Goal: Manage account settings

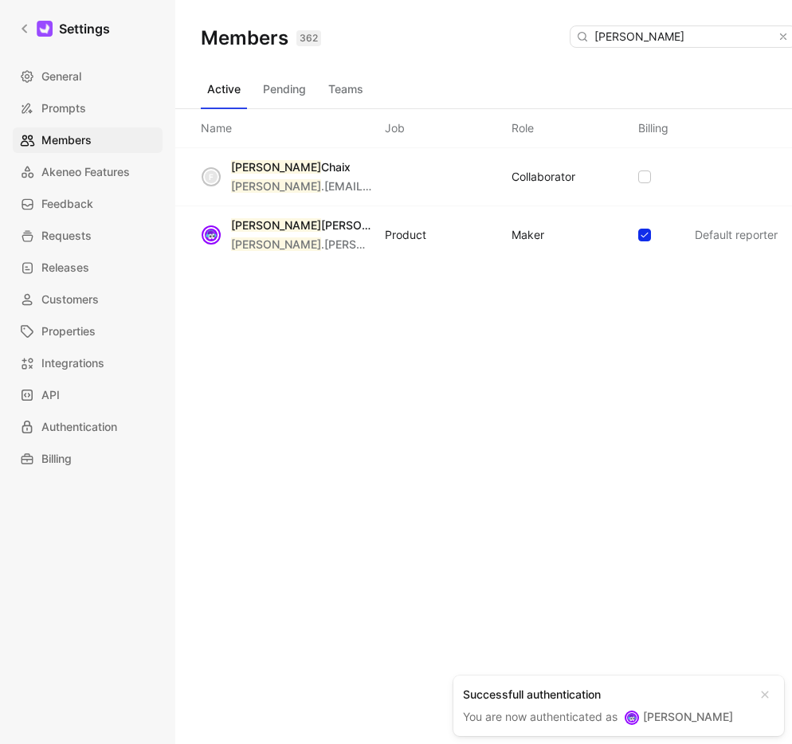
scroll to position [0, 56]
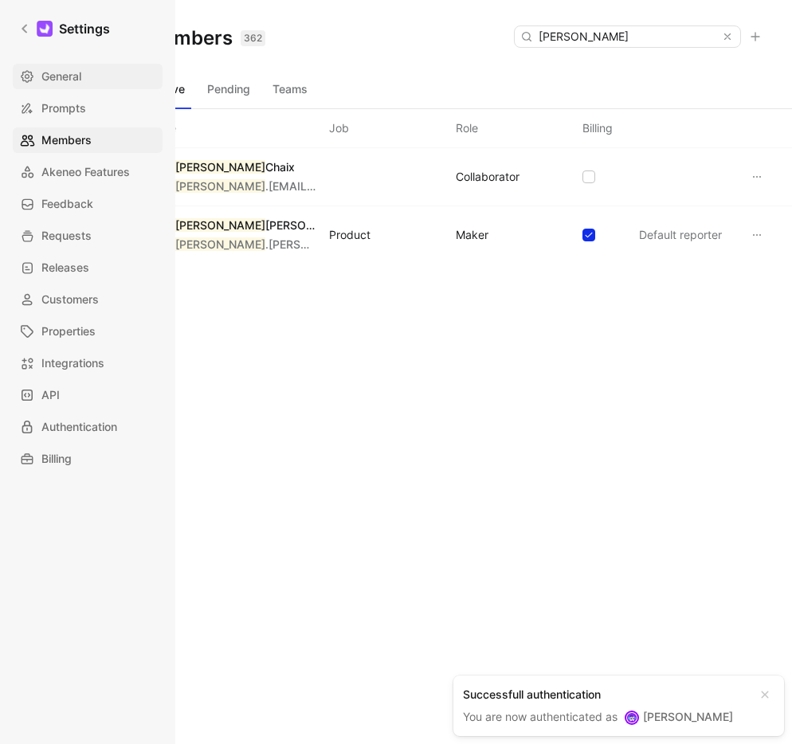
click at [98, 83] on link "General" at bounding box center [88, 76] width 150 height 25
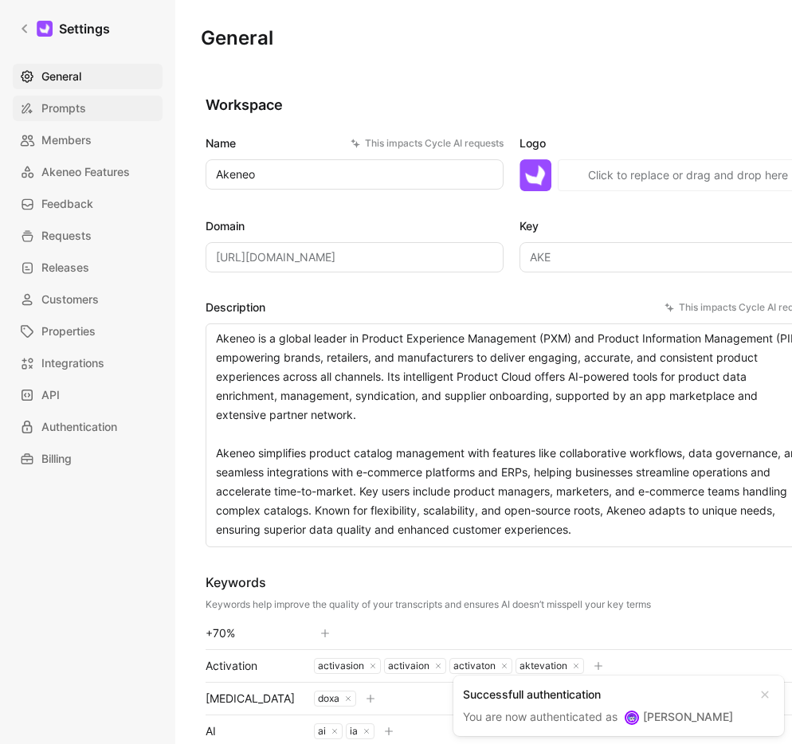
click at [80, 118] on link "Prompts" at bounding box center [88, 108] width 150 height 25
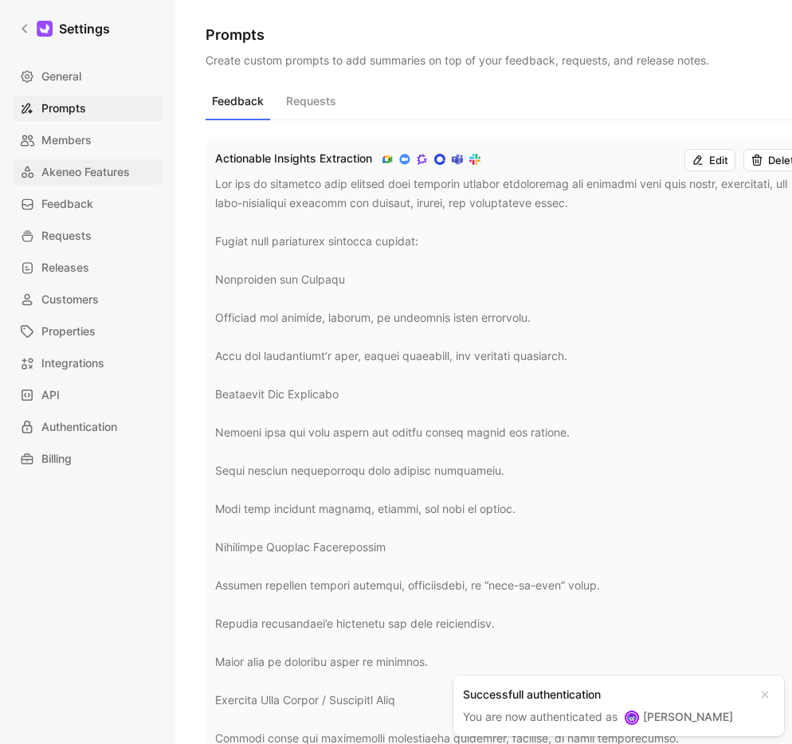
click at [80, 160] on link "Akeneo Features" at bounding box center [88, 171] width 150 height 25
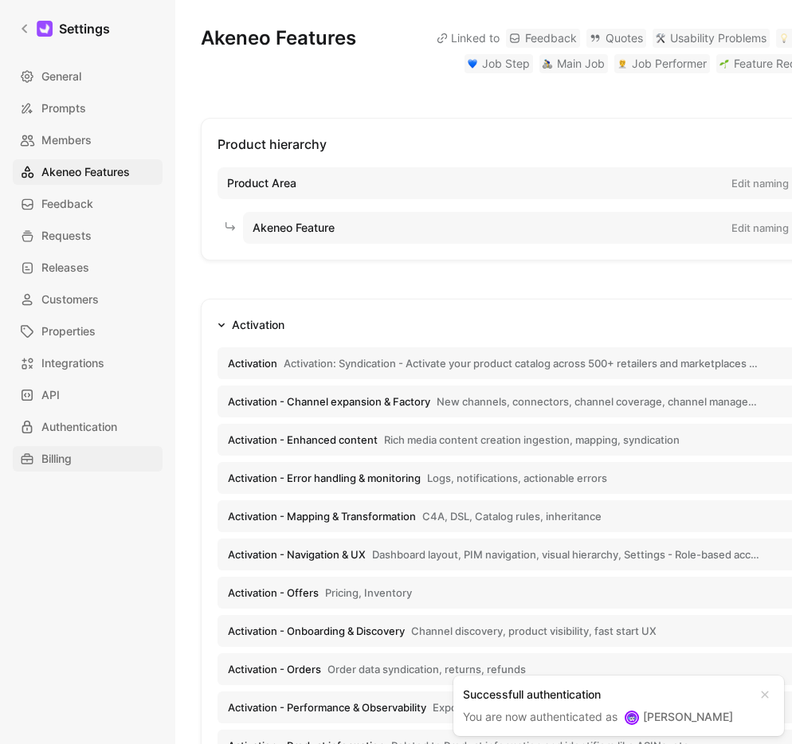
click at [67, 462] on span "Billing" at bounding box center [56, 458] width 30 height 19
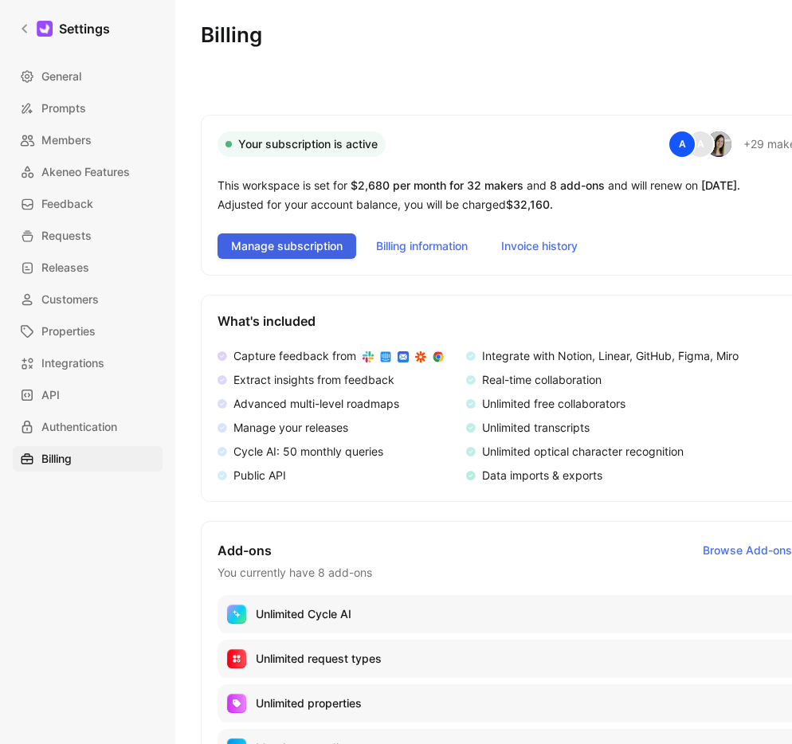
click at [288, 249] on span "Manage subscription" at bounding box center [287, 246] width 112 height 19
click at [253, 253] on span "Manage subscription" at bounding box center [287, 246] width 112 height 19
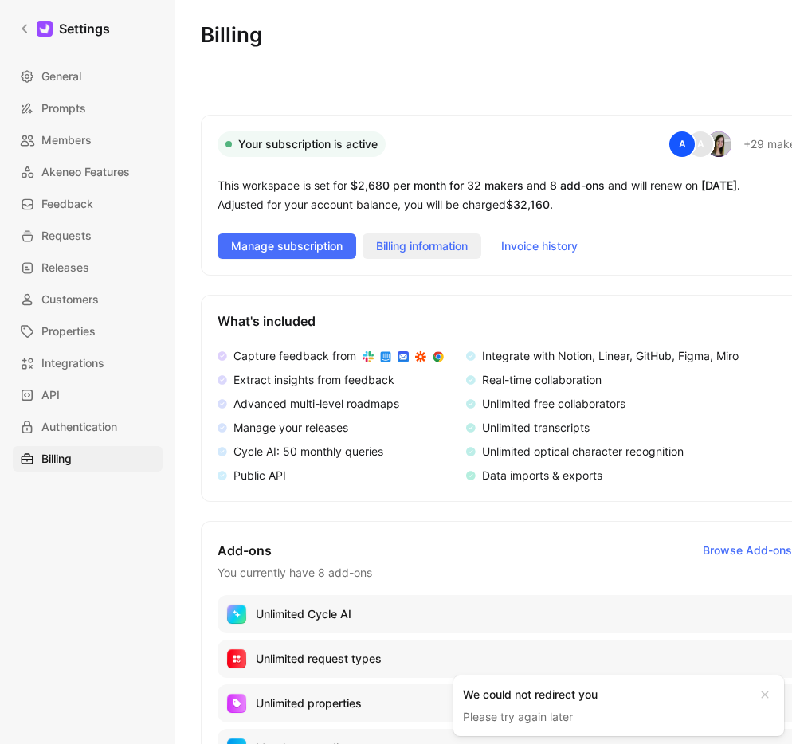
click at [435, 244] on span "Billing information" at bounding box center [422, 246] width 92 height 19
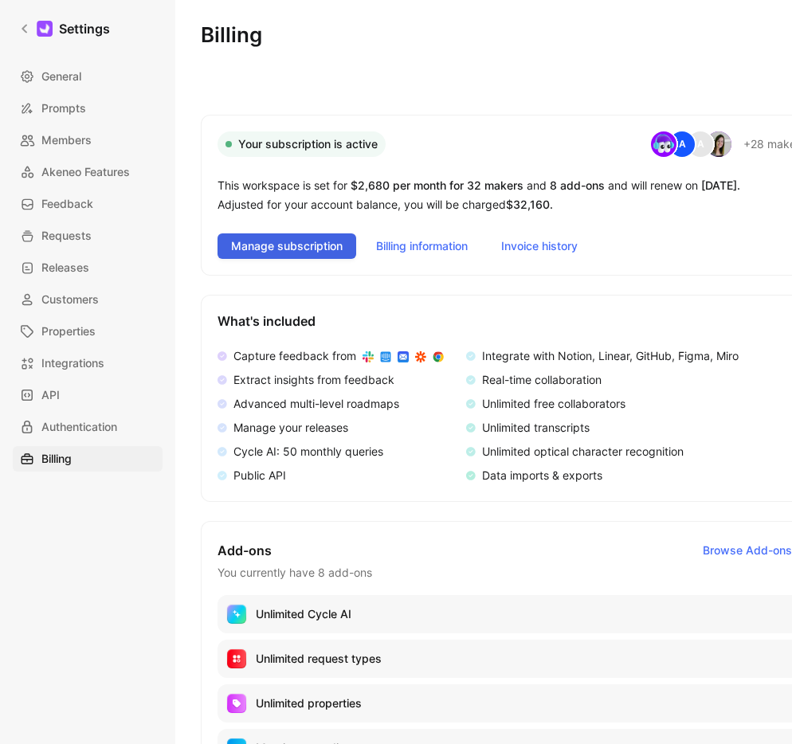
click at [315, 246] on span "Manage subscription" at bounding box center [287, 246] width 112 height 19
click at [45, 32] on div at bounding box center [45, 29] width 16 height 16
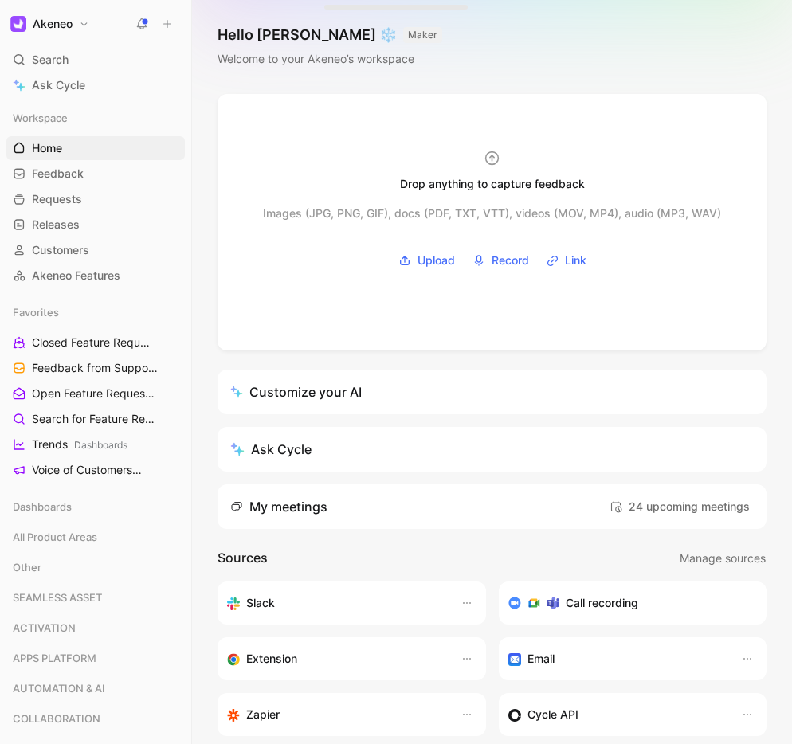
click at [55, 29] on h1 "Akeneo" at bounding box center [53, 24] width 40 height 14
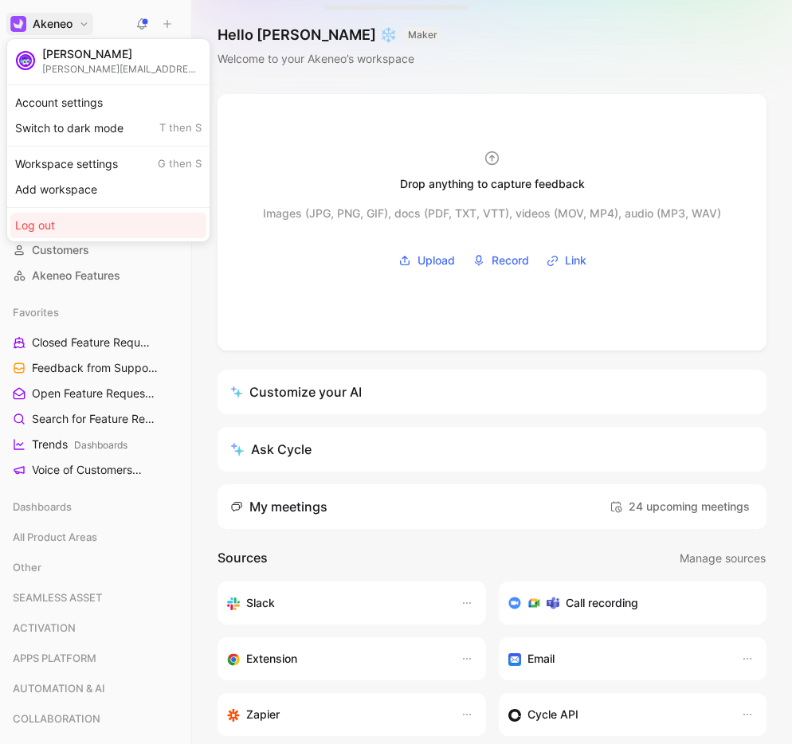
click at [76, 224] on div "Log out" at bounding box center [108, 225] width 196 height 25
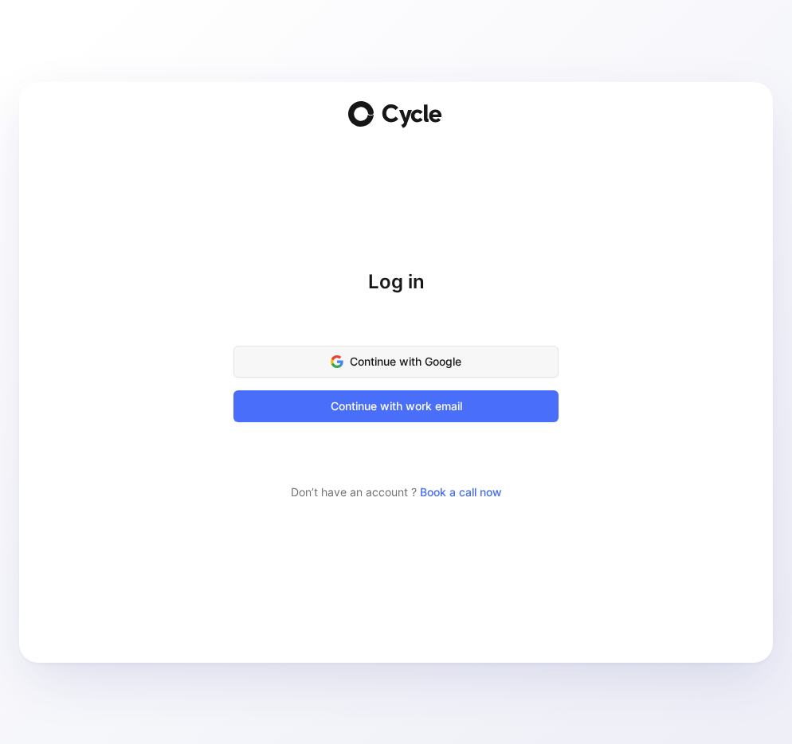
click at [406, 366] on span "Continue with Google" at bounding box center [395, 361] width 285 height 19
